Goal: Find specific page/section: Find specific page/section

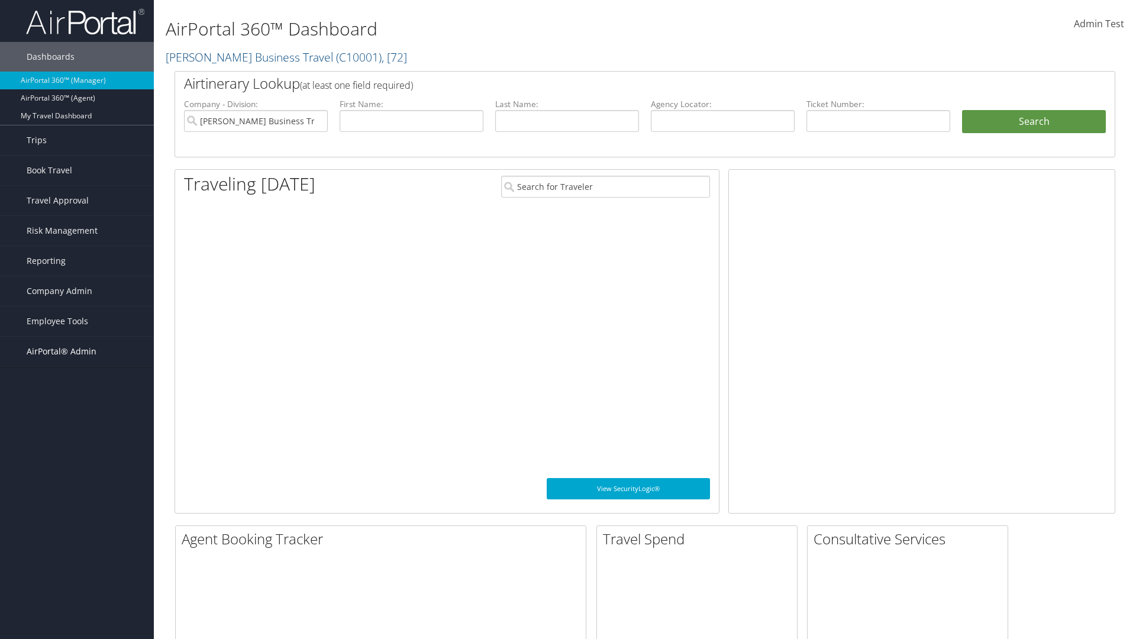
click at [77, 352] on span "AirPortal® Admin" at bounding box center [62, 352] width 70 height 30
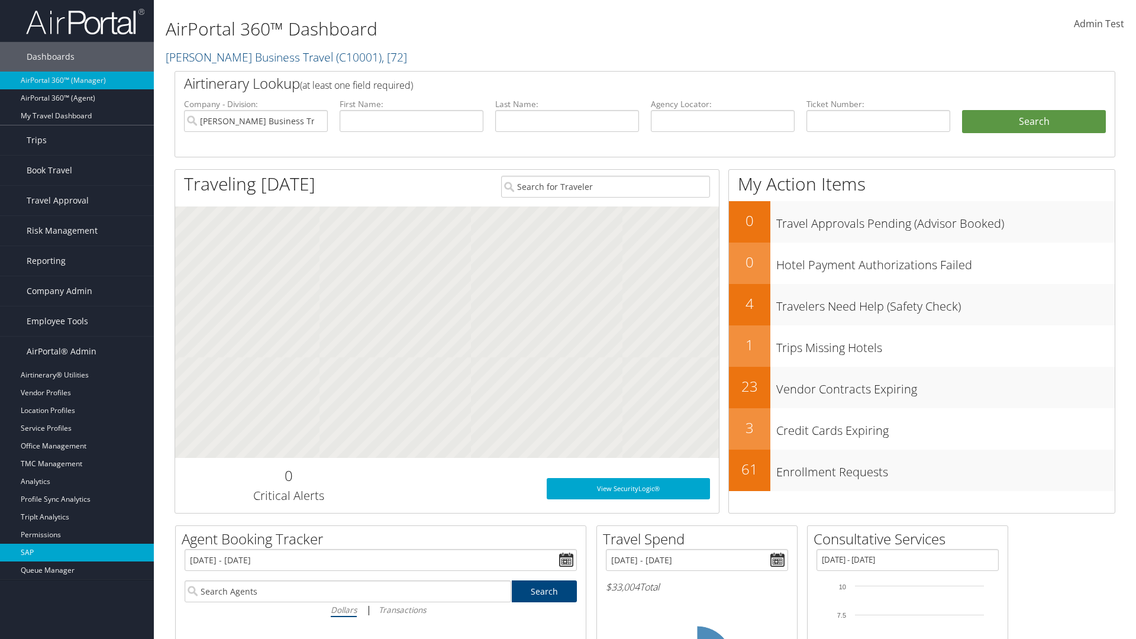
click at [77, 553] on link "SAP" at bounding box center [77, 553] width 154 height 18
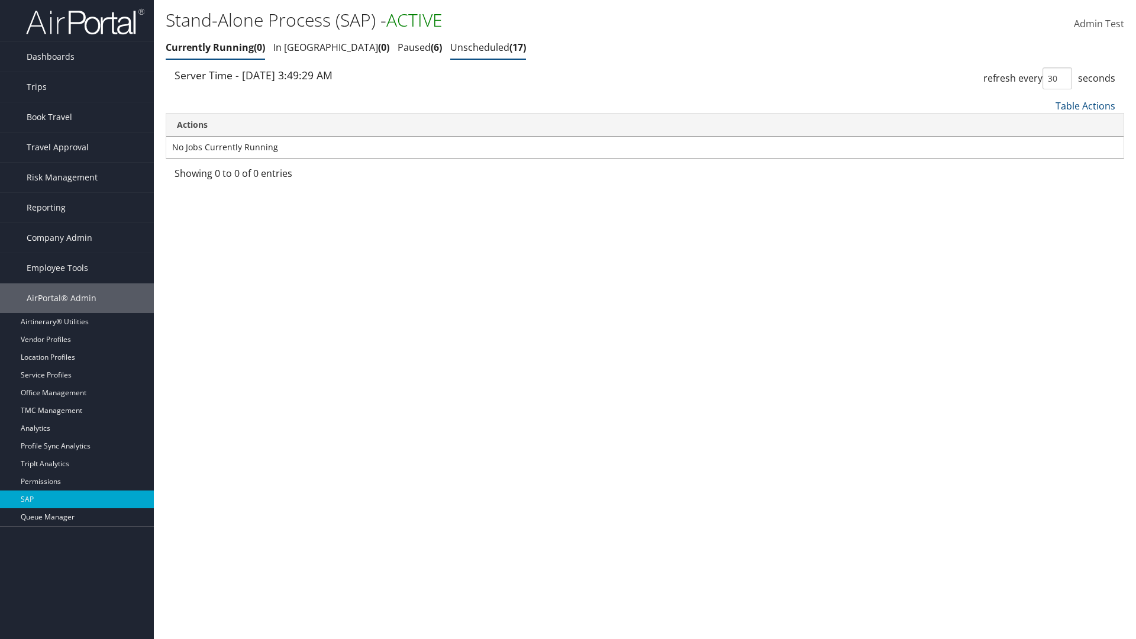
click at [450, 47] on link "Unscheduled 17" at bounding box center [488, 47] width 76 height 13
